Goal: Task Accomplishment & Management: Manage account settings

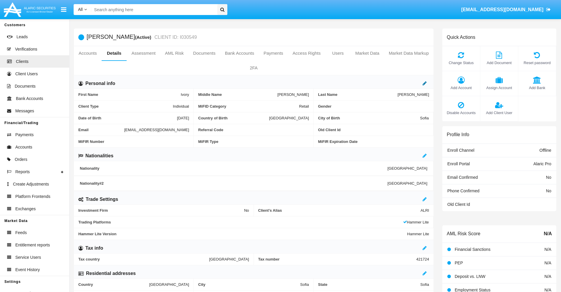
click at [425, 83] on icon at bounding box center [425, 83] width 4 height 5
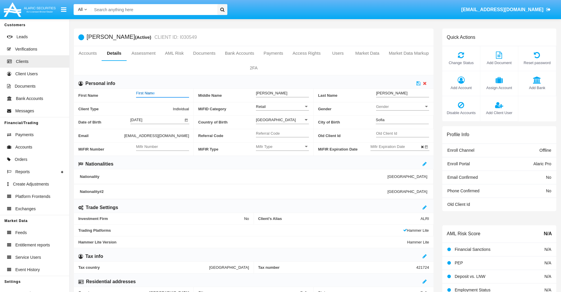
type input "First Name"
click at [418, 83] on icon at bounding box center [418, 83] width 4 height 5
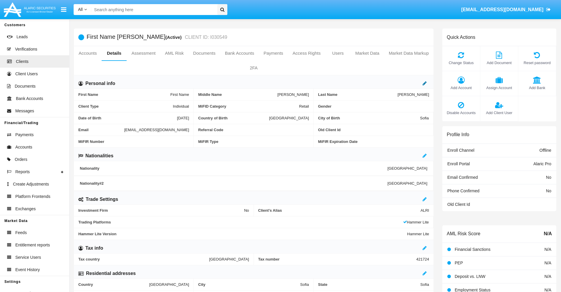
click at [425, 83] on icon at bounding box center [425, 83] width 4 height 5
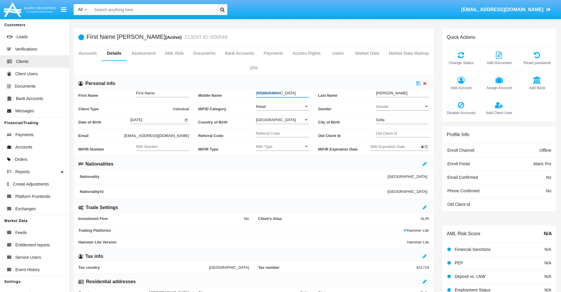
type input "Middle Name"
click at [418, 83] on icon at bounding box center [418, 83] width 4 height 5
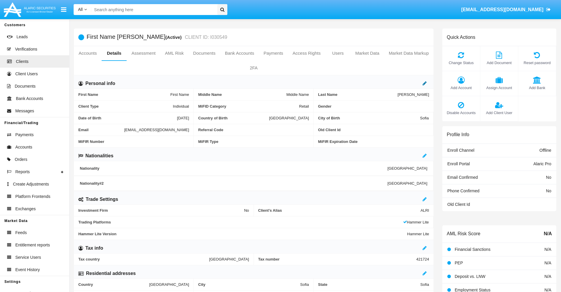
click at [425, 83] on icon at bounding box center [425, 83] width 4 height 5
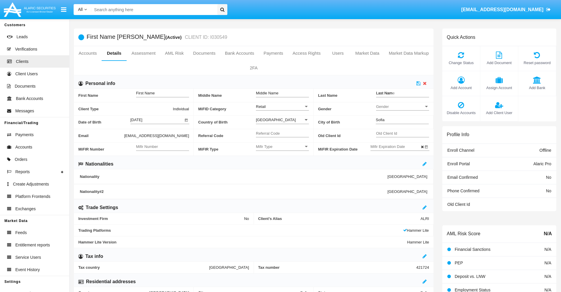
type input "Last Name"
click at [418, 83] on icon at bounding box center [418, 83] width 4 height 5
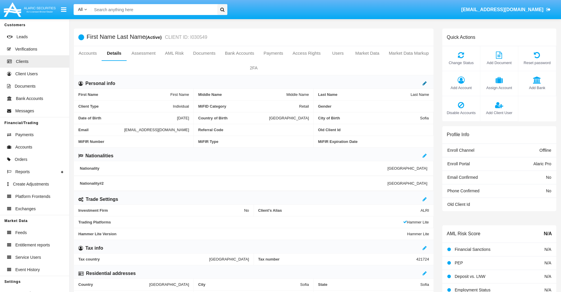
click at [425, 83] on icon at bounding box center [425, 83] width 4 height 5
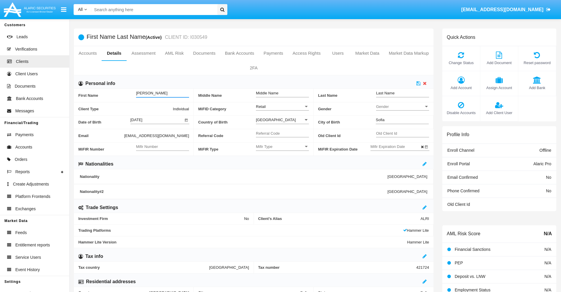
type input "Shon"
type input "Verena"
type input "Schuppe"
click at [418, 83] on icon at bounding box center [418, 83] width 4 height 5
